Goal: Task Accomplishment & Management: Use online tool/utility

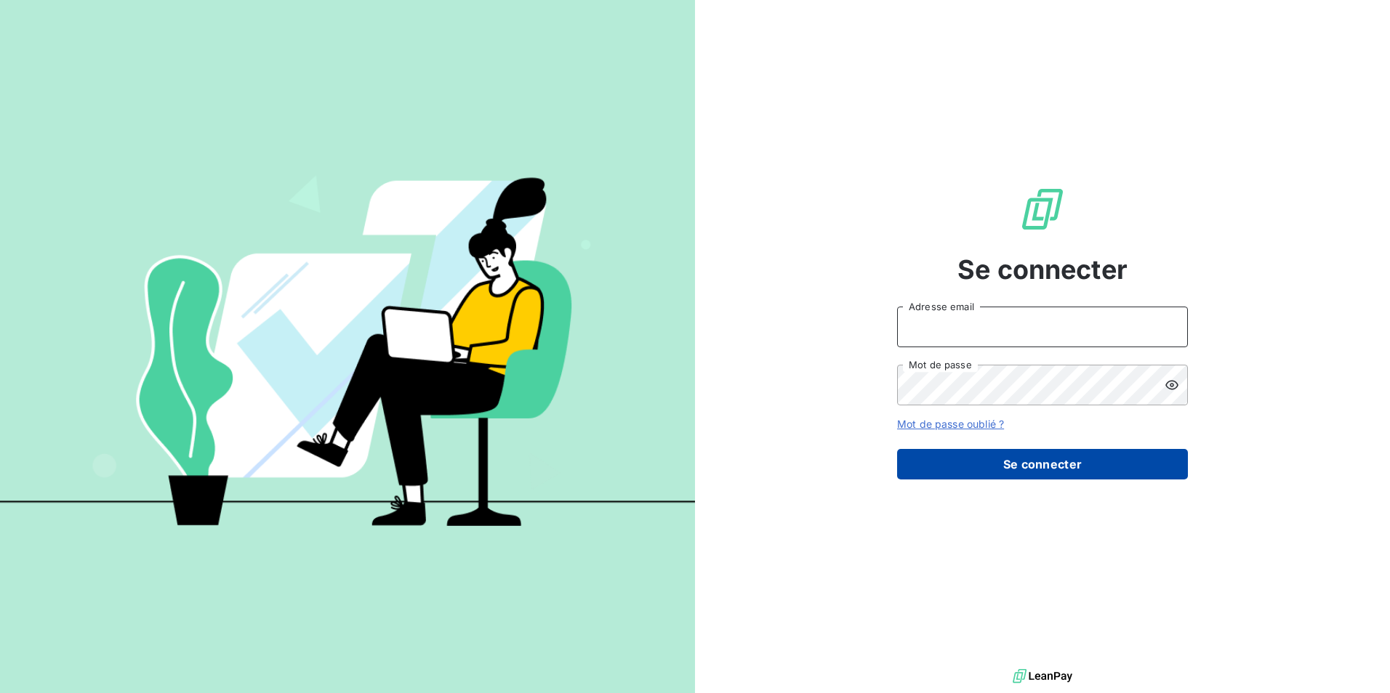
type input "[EMAIL_ADDRESS][DOMAIN_NAME]"
click at [1035, 471] on button "Se connecter" at bounding box center [1042, 464] width 291 height 31
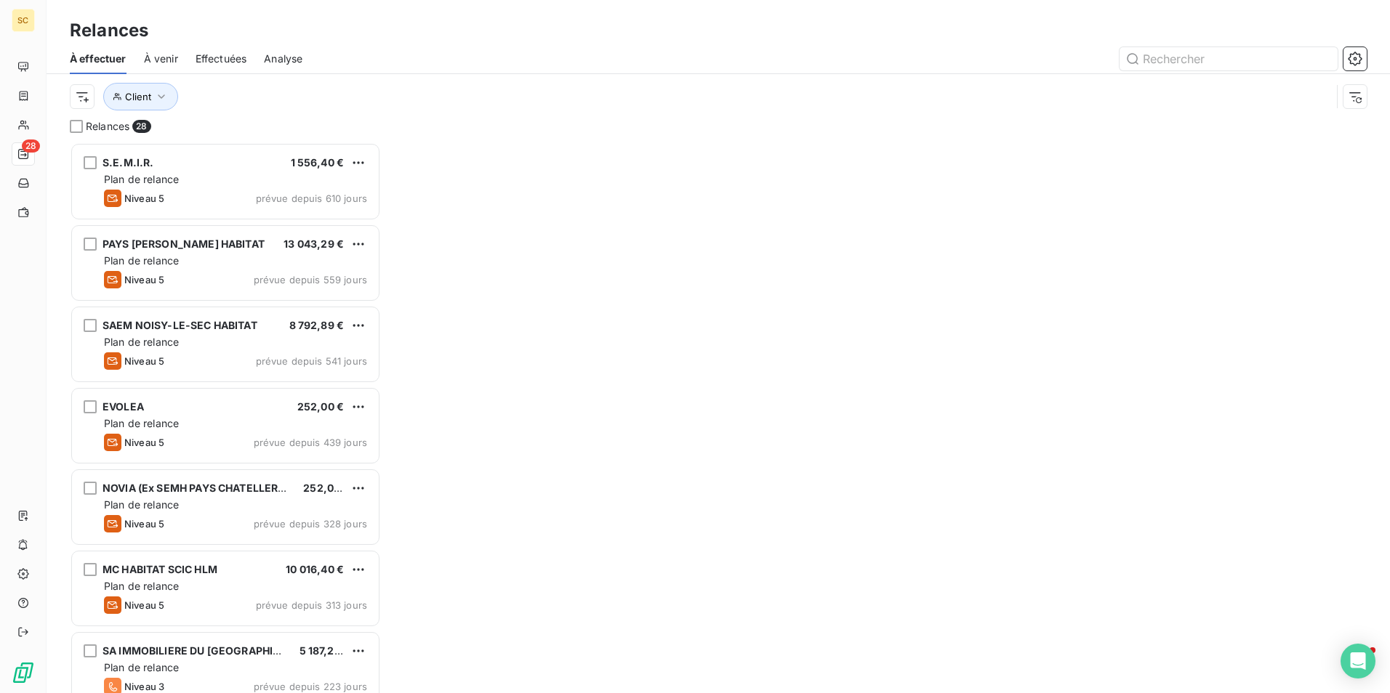
scroll to position [540, 300]
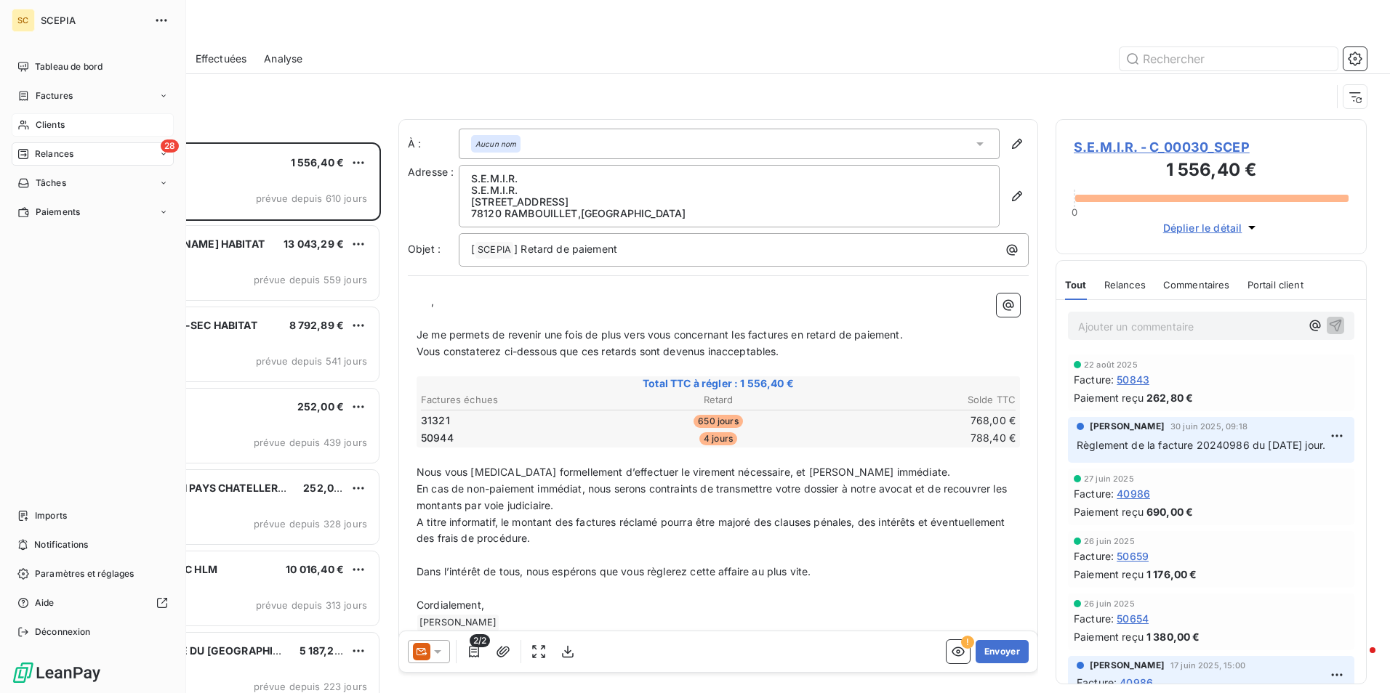
click at [64, 128] on span "Clients" at bounding box center [50, 124] width 29 height 13
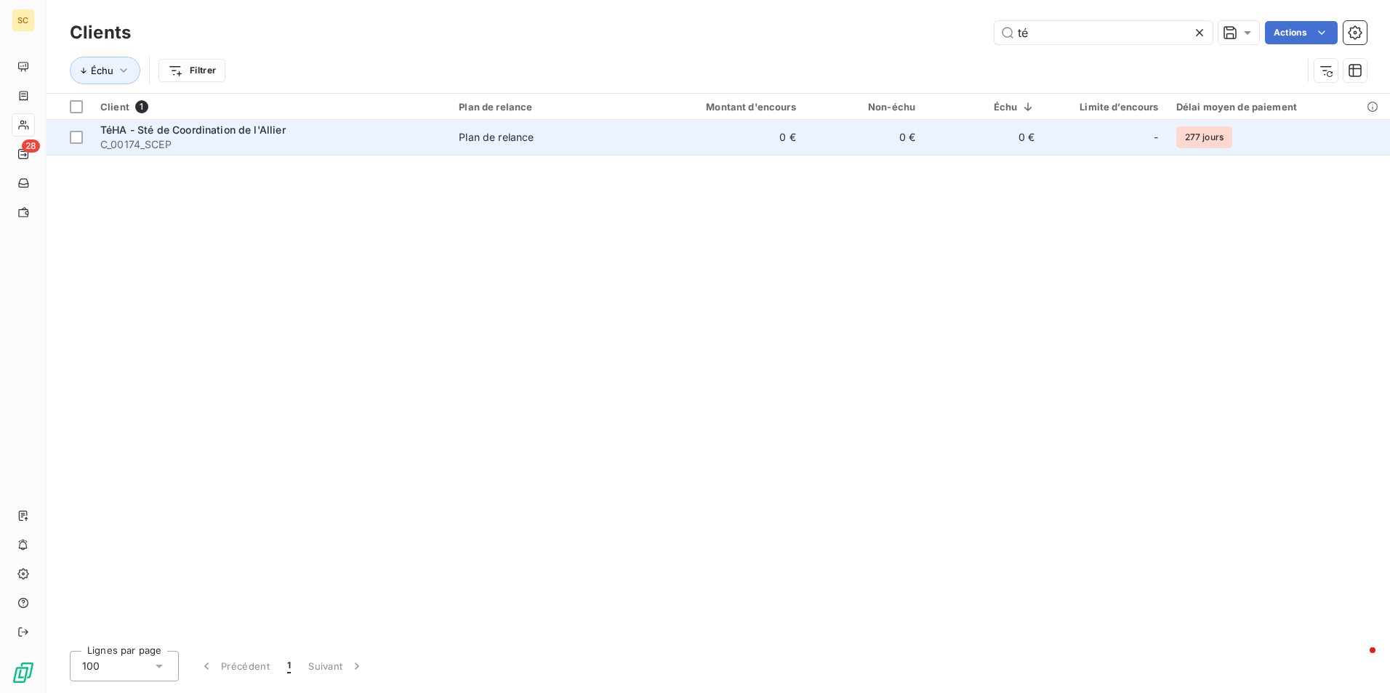
type input "té"
click at [158, 136] on div "TéHA - Sté de Coordination de l'Allier" at bounding box center [270, 130] width 341 height 15
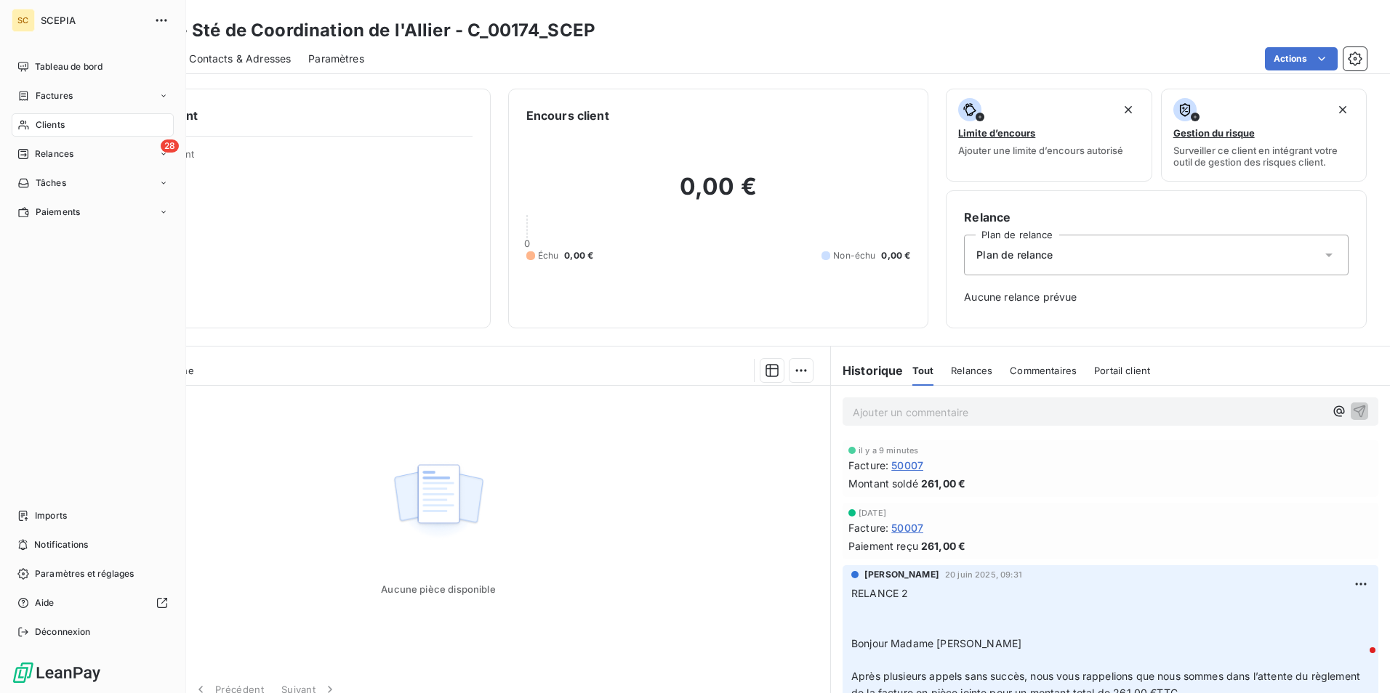
click at [51, 119] on span "Clients" at bounding box center [50, 124] width 29 height 13
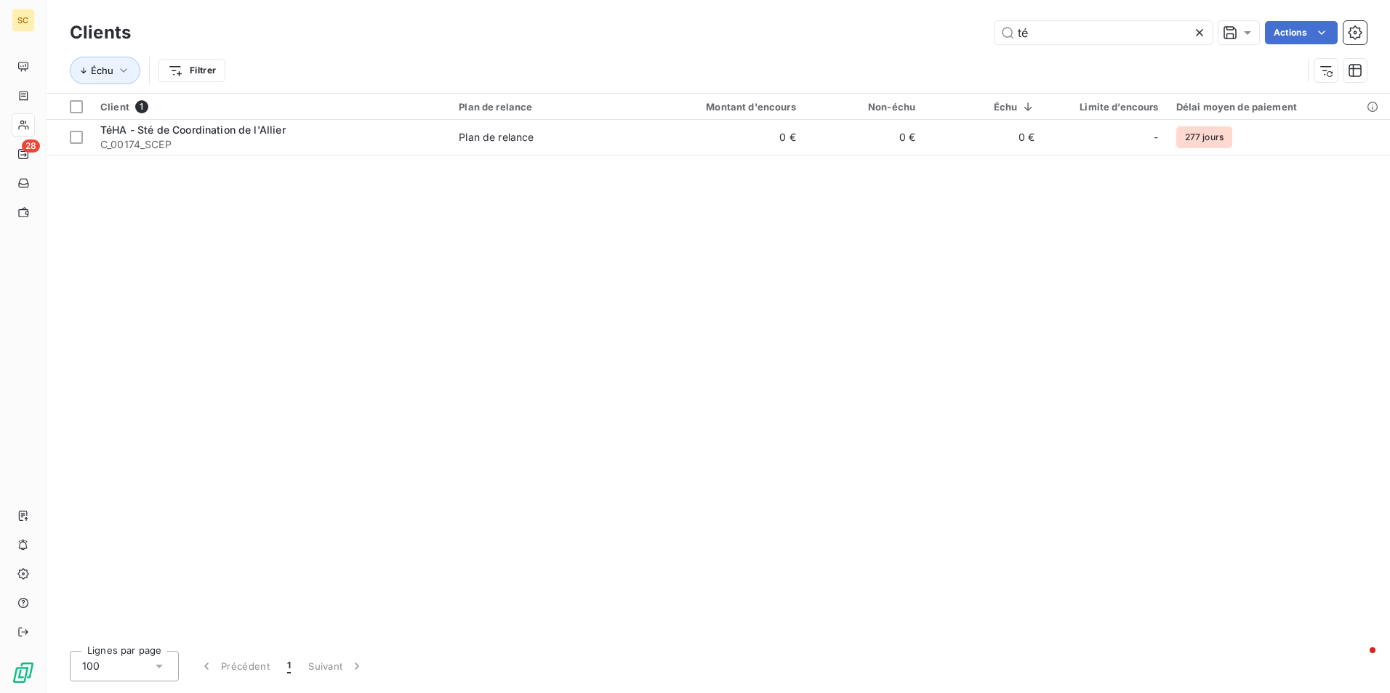
drag, startPoint x: 1032, startPoint y: 36, endPoint x: 975, endPoint y: 34, distance: 56.7
click at [975, 34] on div "té Actions" at bounding box center [757, 32] width 1218 height 23
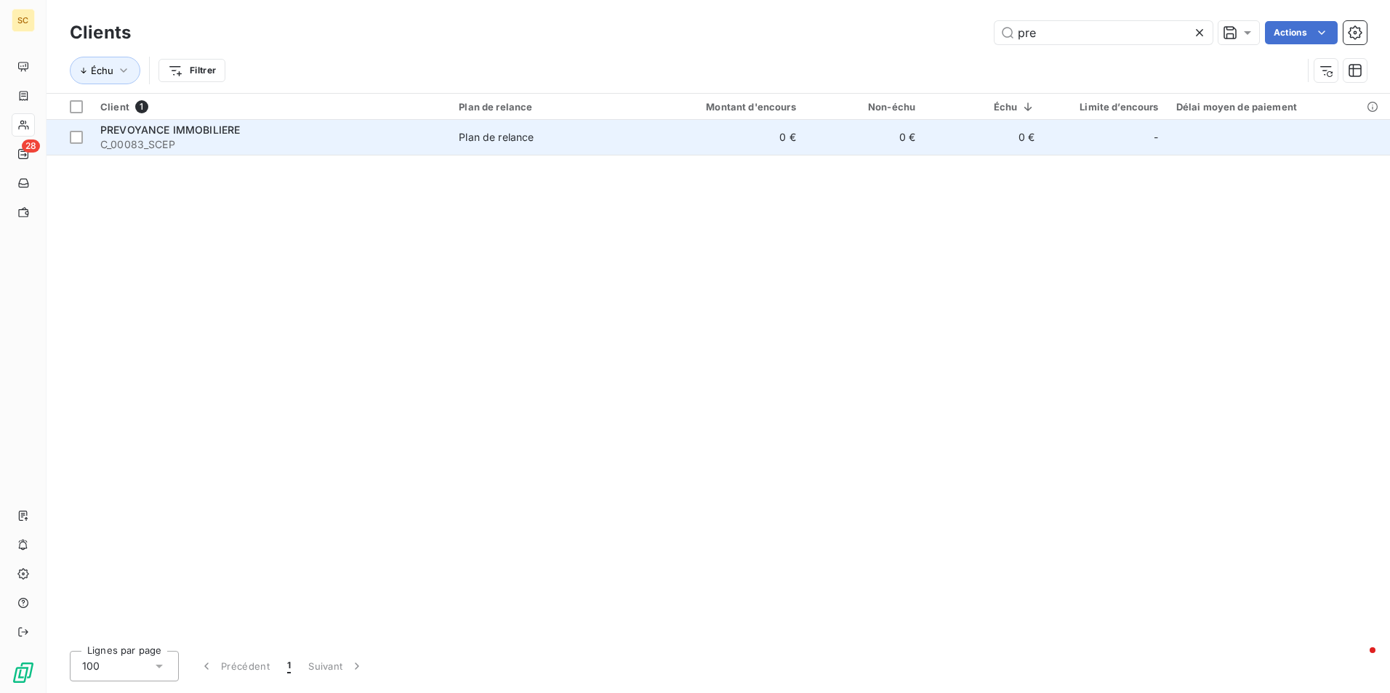
type input "pre"
click at [239, 132] on span "PREVOYANCE IMMOBILIERE" at bounding box center [170, 130] width 140 height 12
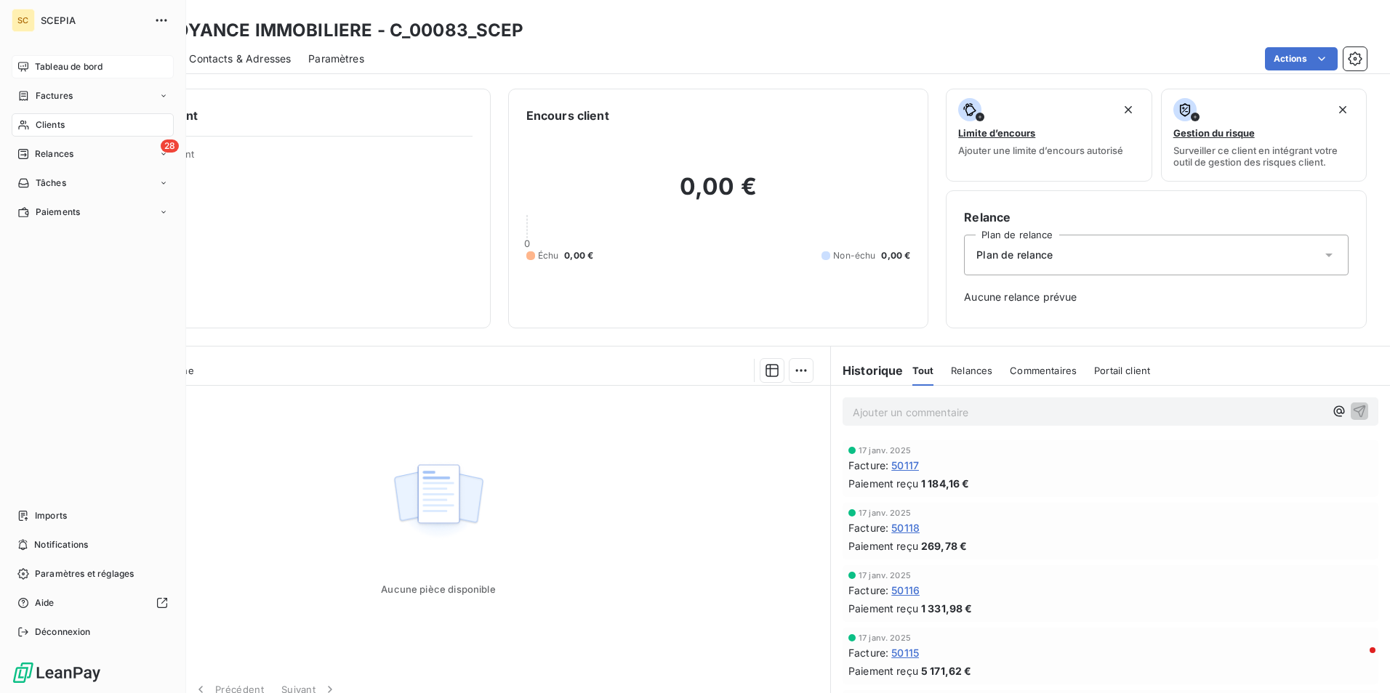
click at [88, 68] on span "Tableau de bord" at bounding box center [69, 66] width 68 height 13
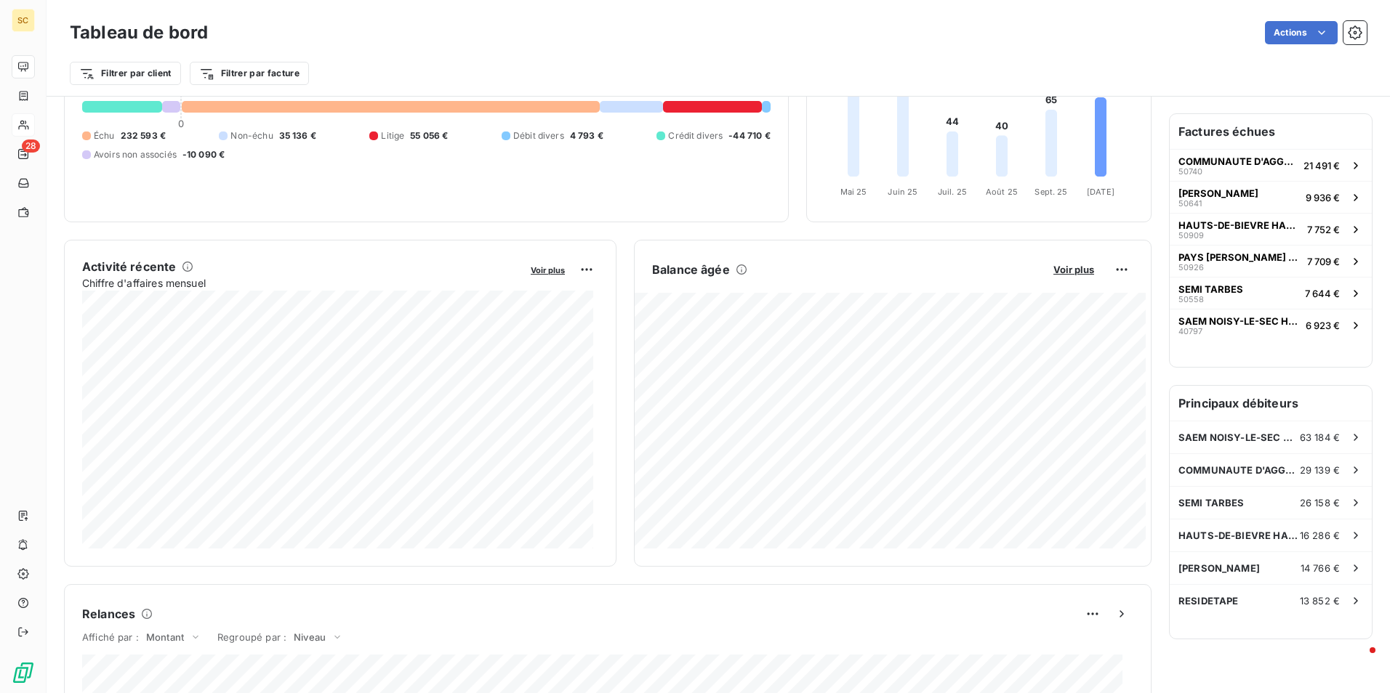
scroll to position [146, 0]
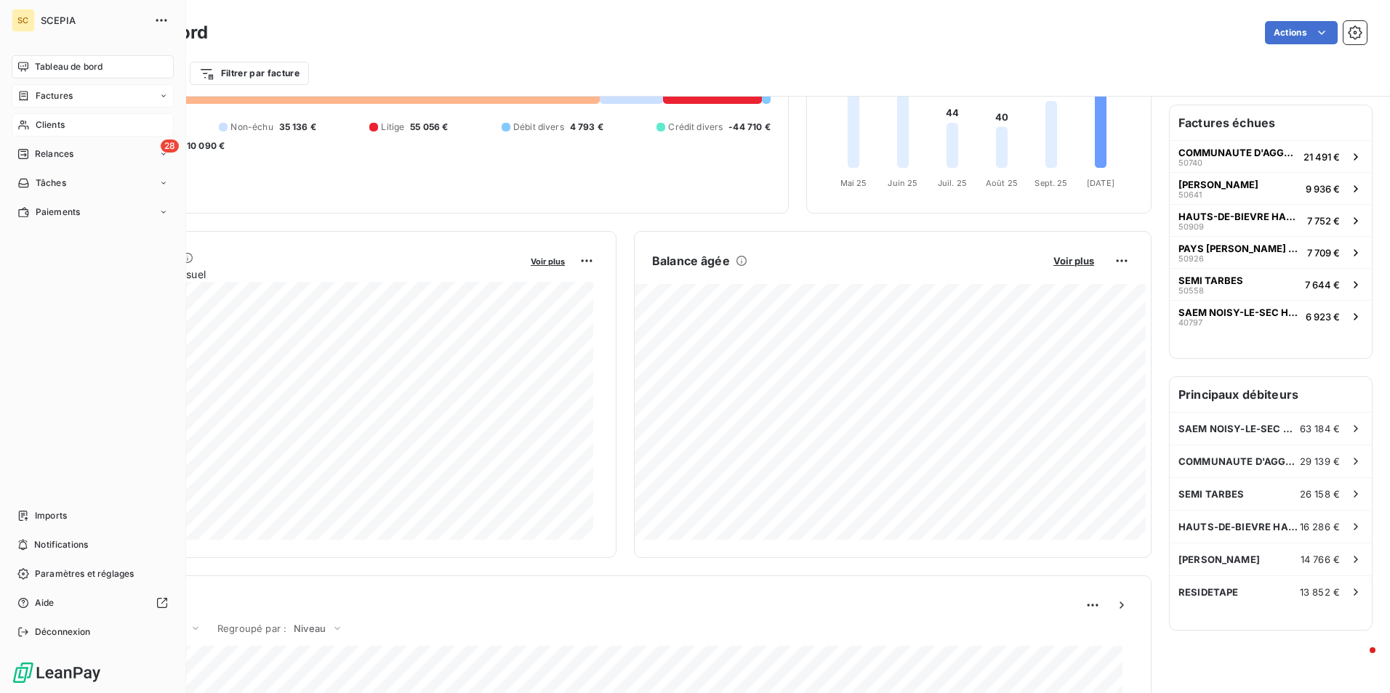
click at [65, 98] on span "Factures" at bounding box center [54, 95] width 37 height 13
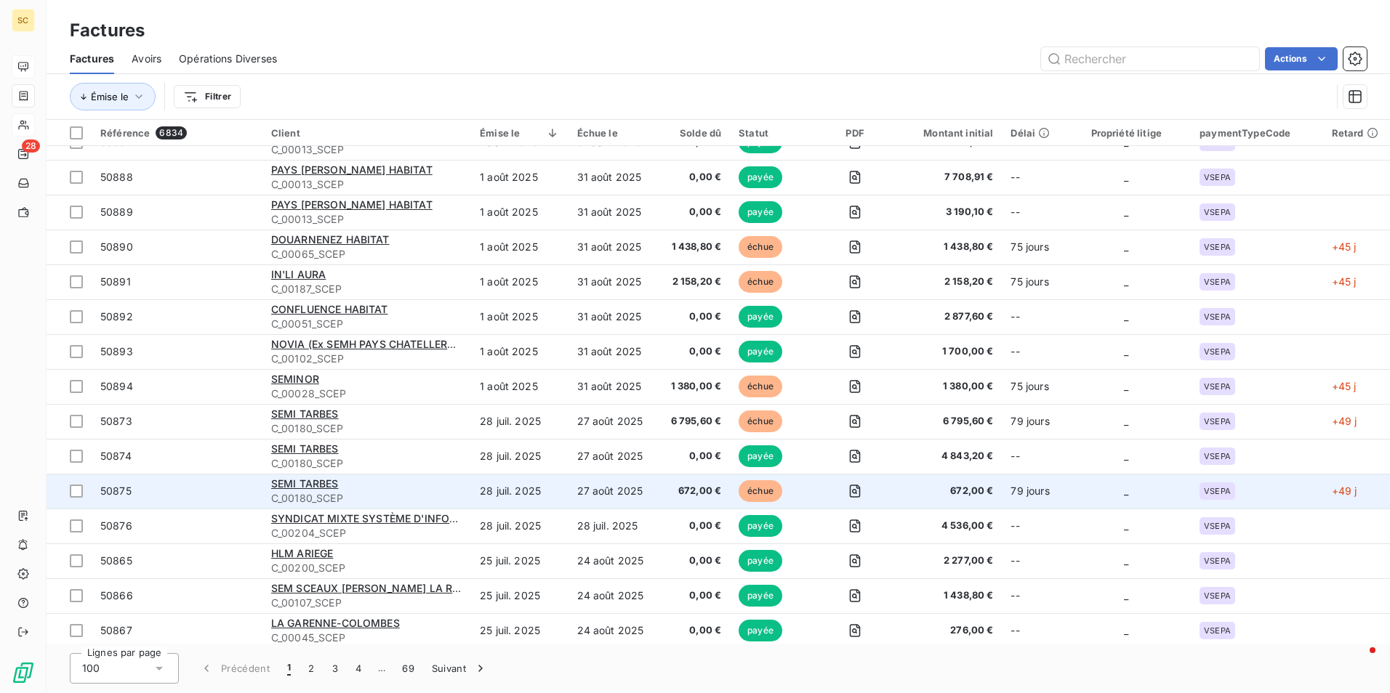
scroll to position [2992, 0]
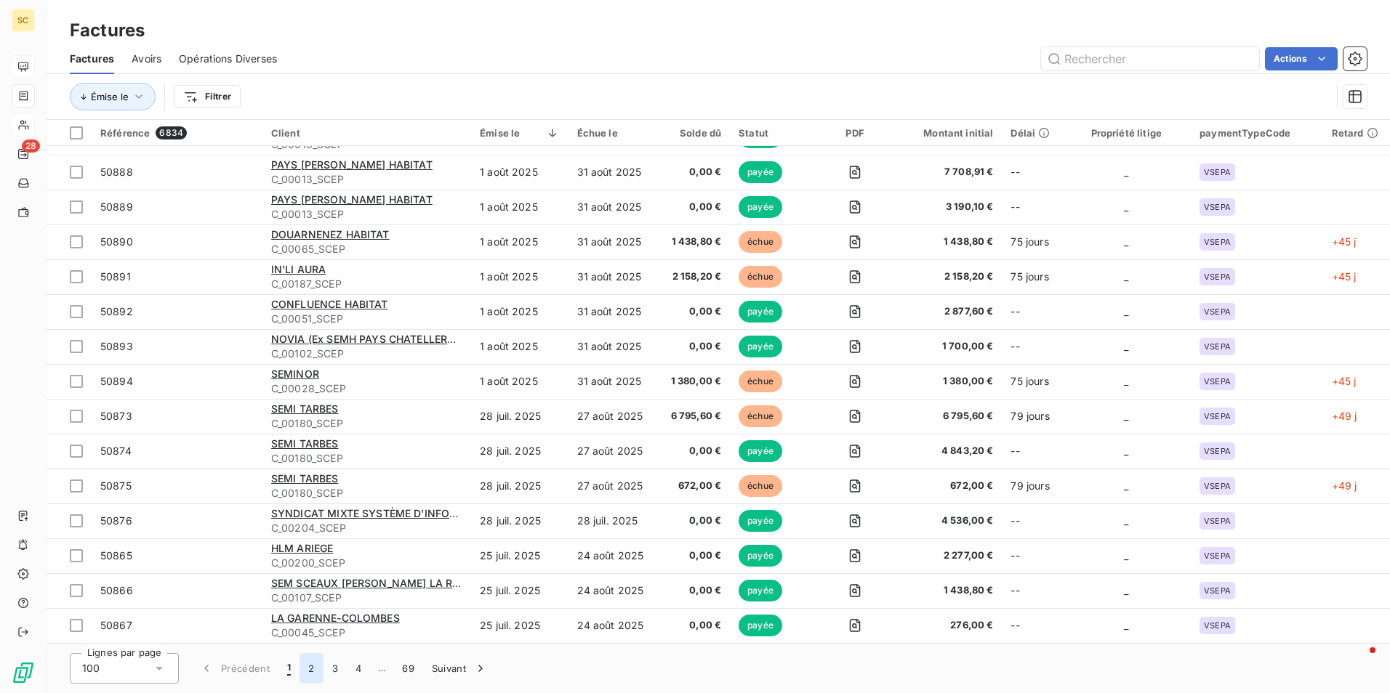
click at [310, 666] on button "2" at bounding box center [310, 668] width 23 height 31
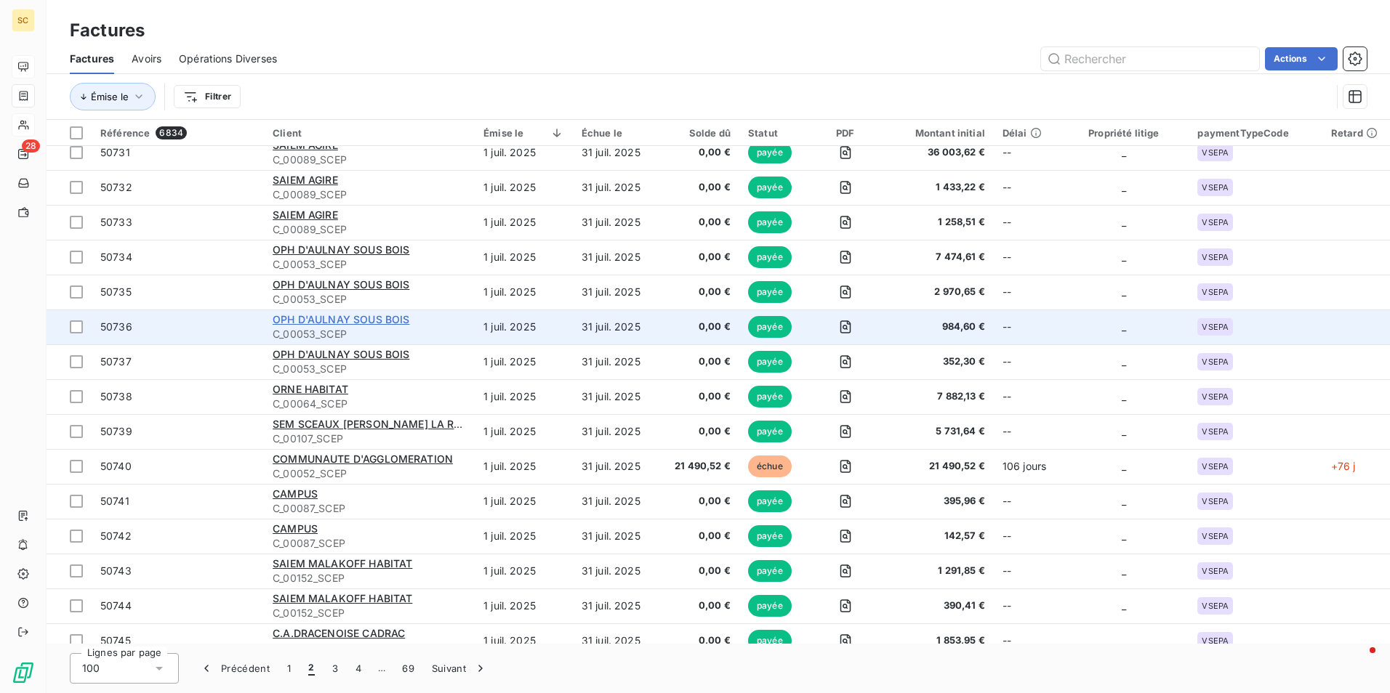
scroll to position [1236, 0]
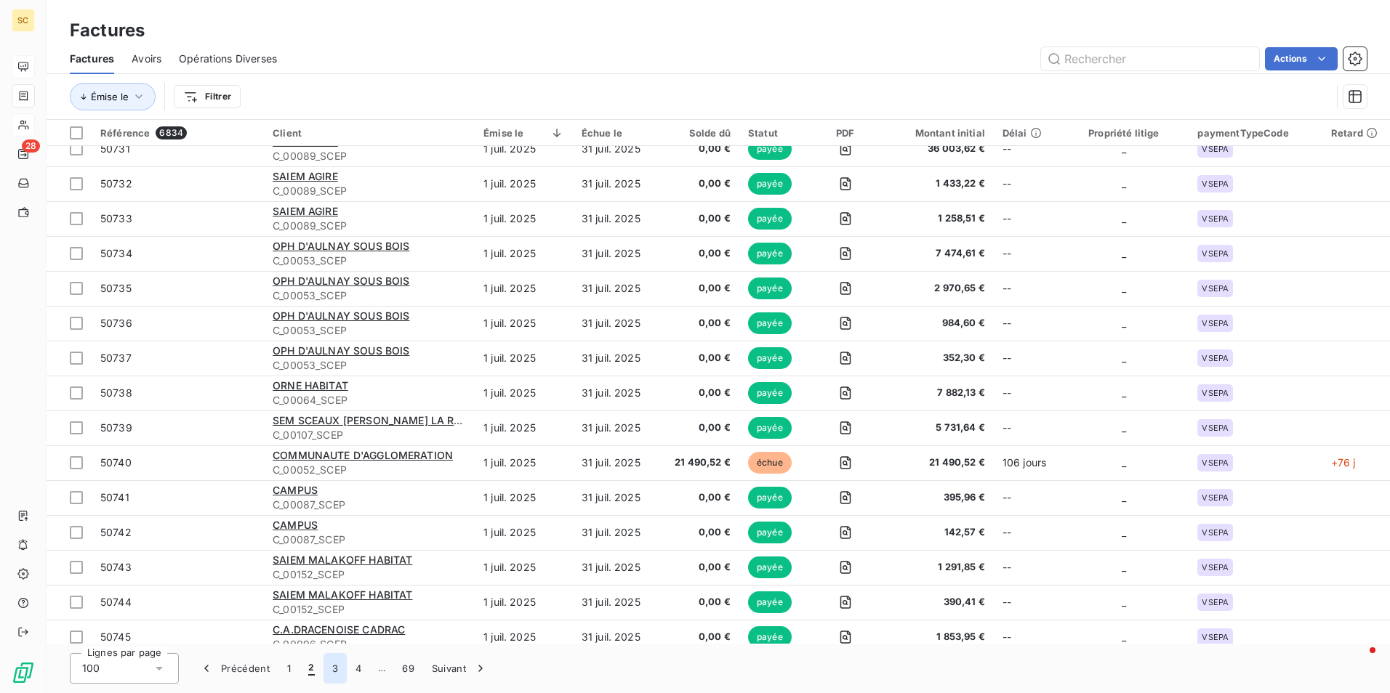
click at [335, 669] on button "3" at bounding box center [334, 668] width 23 height 31
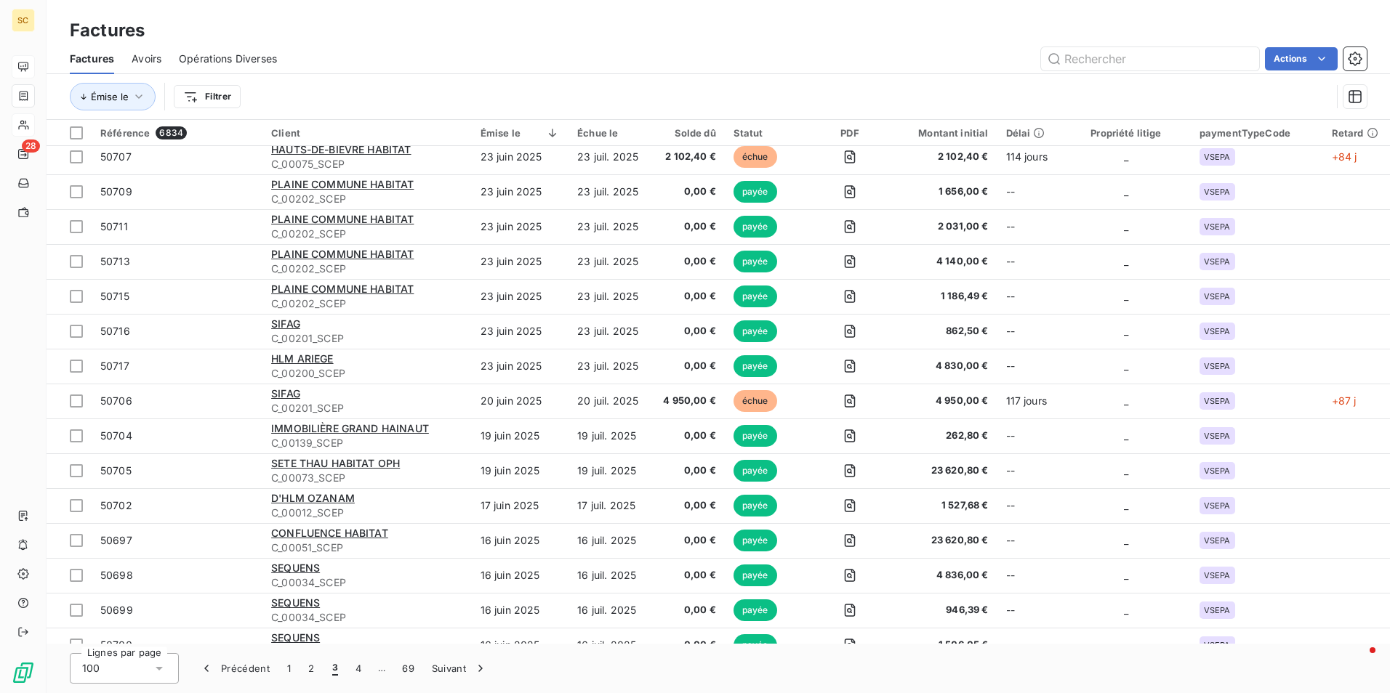
scroll to position [1744, 0]
